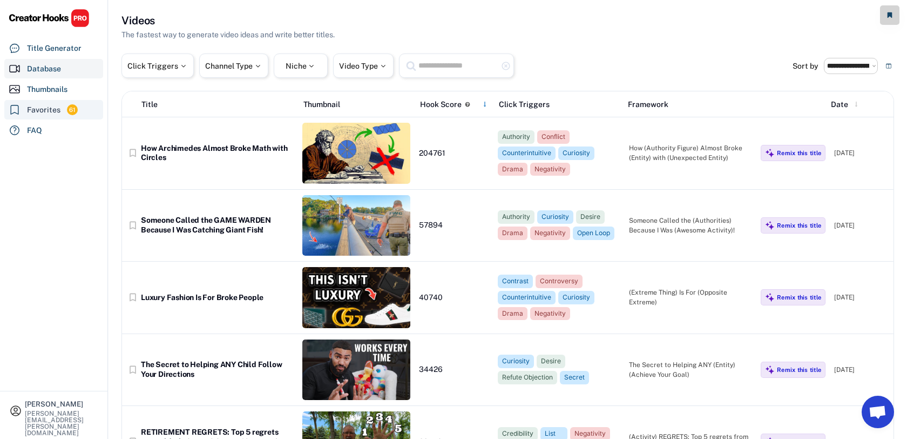
select select "**********"
click at [57, 41] on div "Title Generator" at bounding box center [53, 47] width 99 height 19
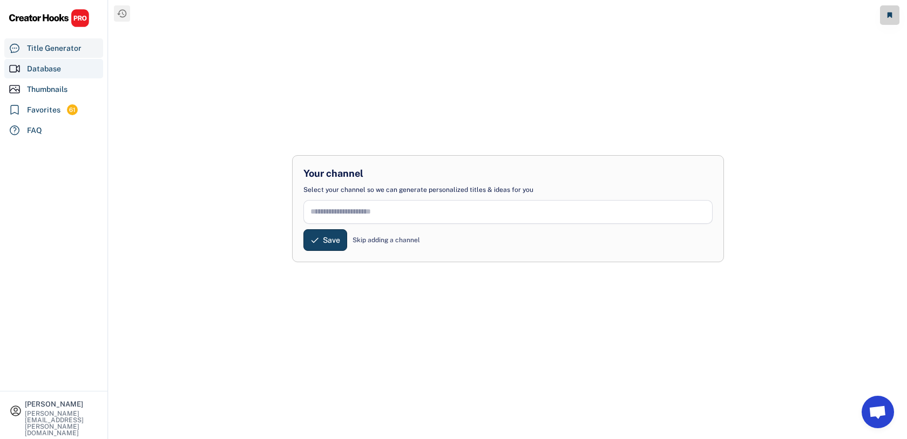
click at [48, 71] on div "Database" at bounding box center [44, 68] width 34 height 11
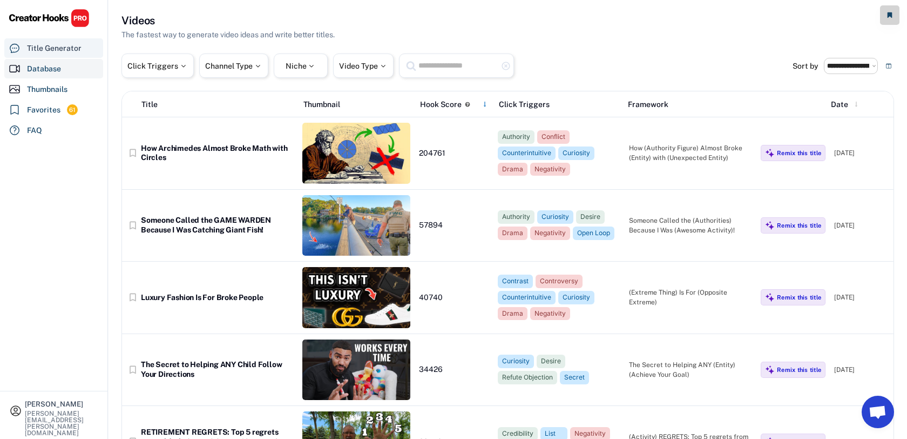
click at [60, 50] on div "Title Generator" at bounding box center [54, 48] width 55 height 11
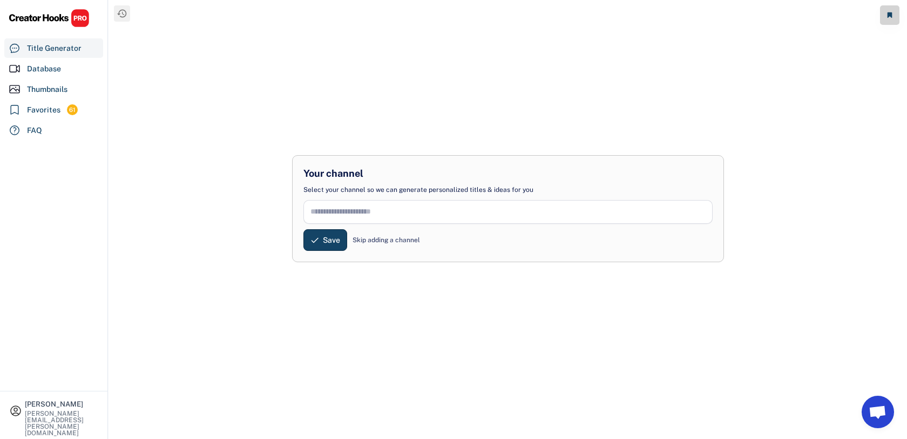
click at [384, 241] on div "Skip adding a channel" at bounding box center [387, 240] width 68 height 10
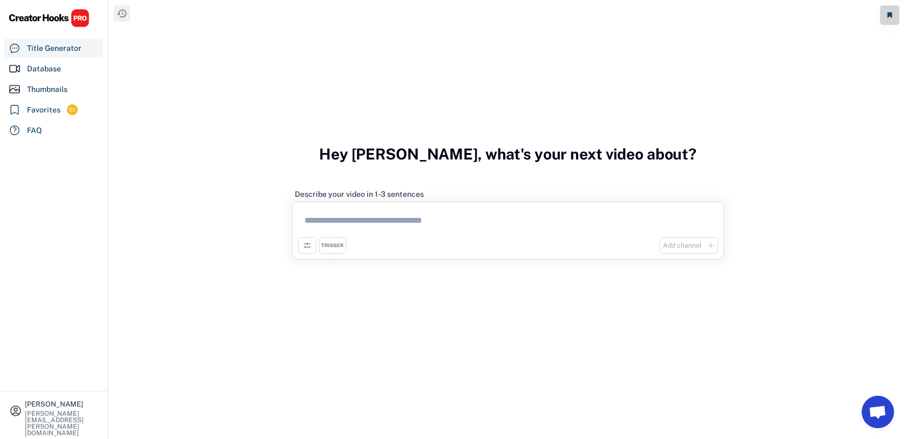
click at [356, 221] on textarea at bounding box center [508, 222] width 420 height 30
